Goal: Find specific page/section: Find specific page/section

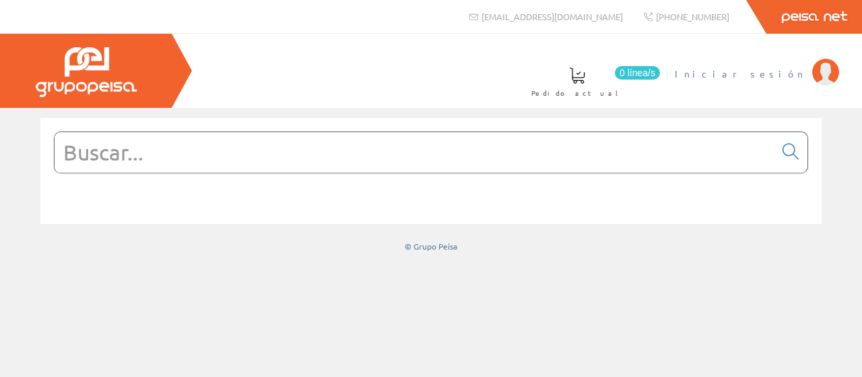
click at [772, 78] on span "Iniciar sesión" at bounding box center [740, 73] width 131 height 13
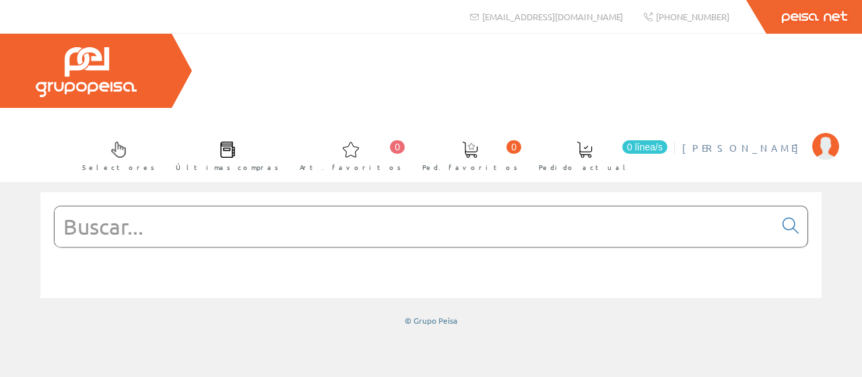
click at [751, 141] on span "[PERSON_NAME]" at bounding box center [743, 147] width 123 height 13
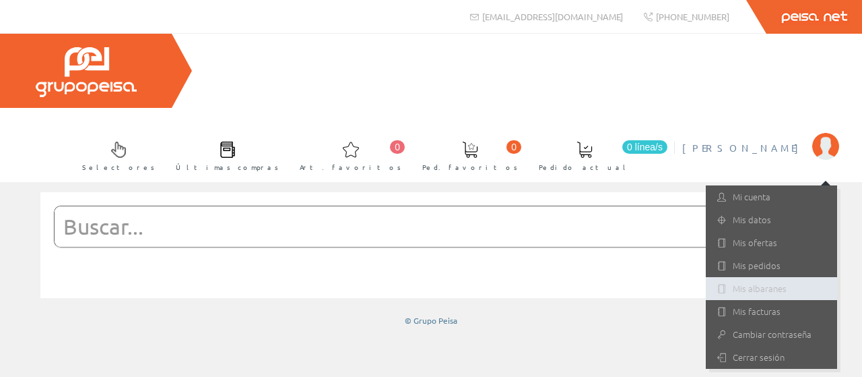
click at [761, 277] on link "Mis albaranes" at bounding box center [771, 288] width 131 height 23
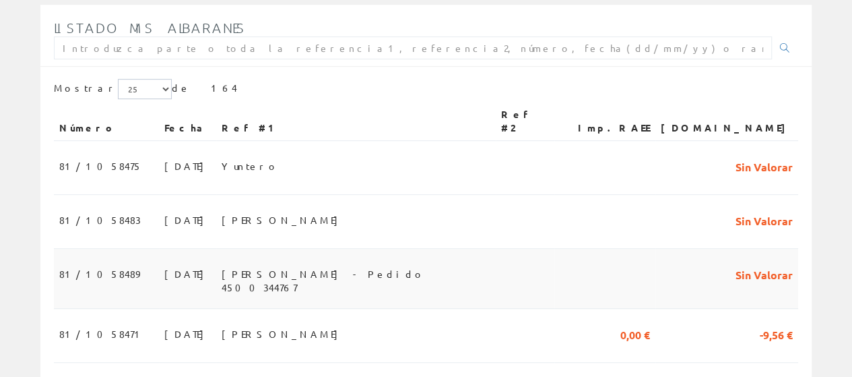
scroll to position [269, 0]
